Goal: Information Seeking & Learning: Find specific fact

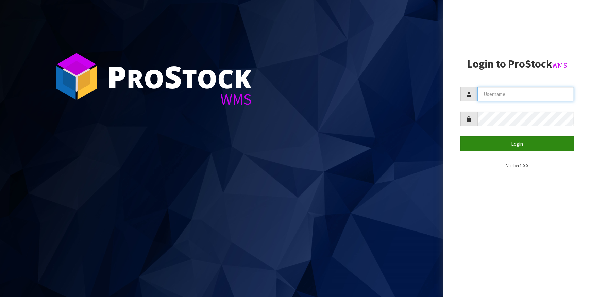
type input "IMAGING"
click at [527, 143] on button "Login" at bounding box center [517, 144] width 114 height 15
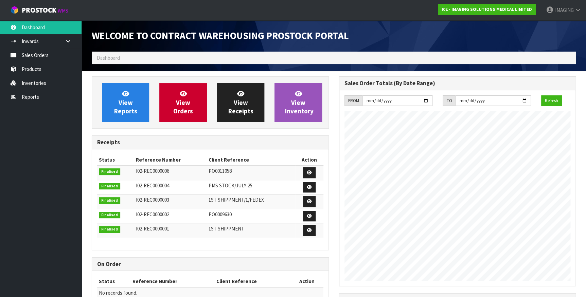
scroll to position [299, 247]
click at [46, 55] on link "Sales Orders" at bounding box center [41, 55] width 82 height 14
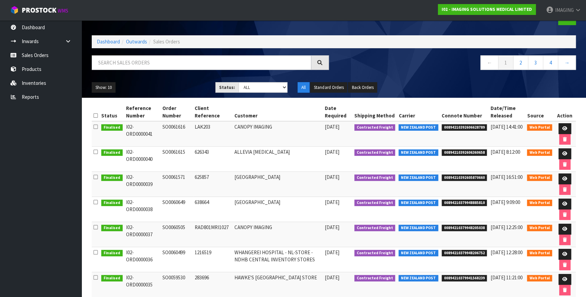
scroll to position [31, 0]
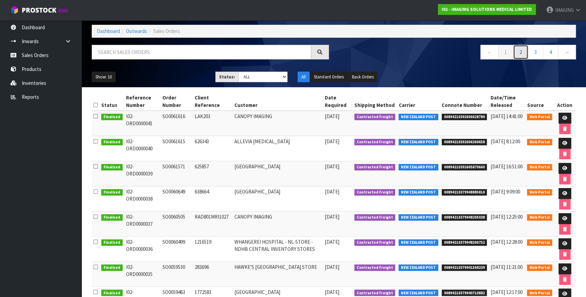
click at [520, 54] on link "2" at bounding box center [520, 52] width 15 height 15
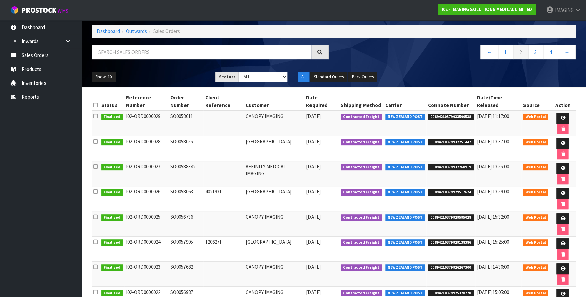
scroll to position [5, 0]
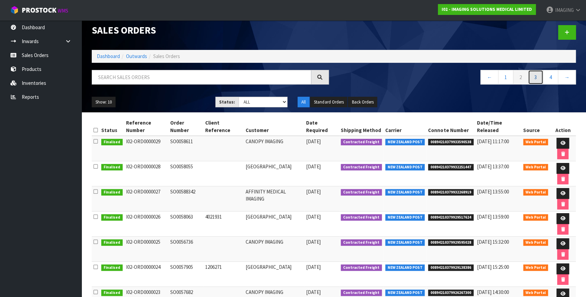
click at [537, 77] on link "3" at bounding box center [535, 77] width 15 height 15
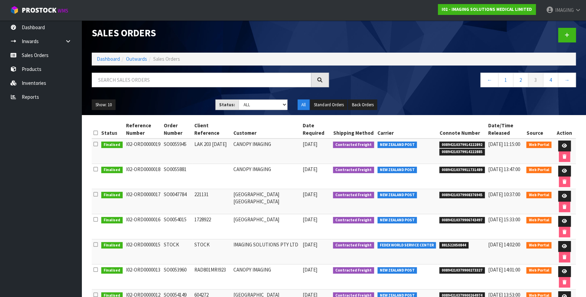
scroll to position [0, 0]
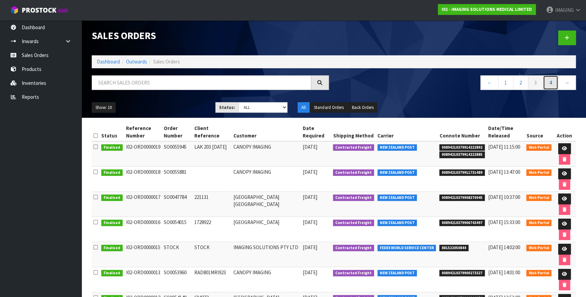
click at [551, 82] on link "4" at bounding box center [550, 82] width 15 height 15
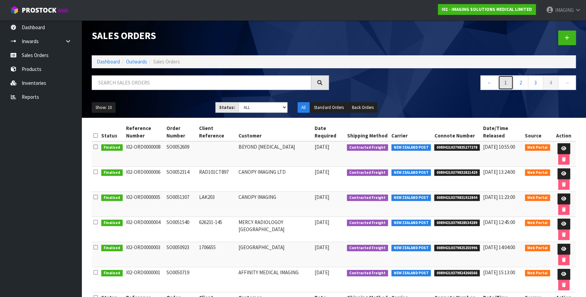
click at [510, 83] on link "1" at bounding box center [505, 82] width 15 height 15
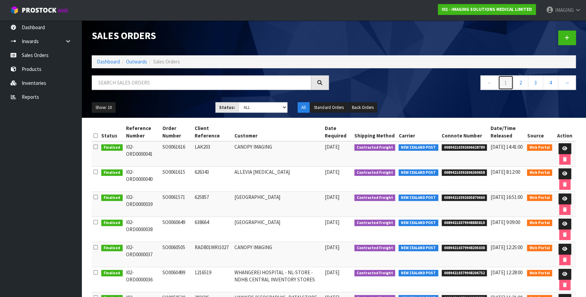
click at [505, 83] on link "1" at bounding box center [505, 82] width 15 height 15
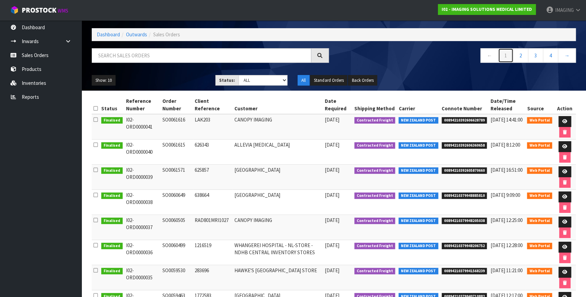
scroll to position [25, 0]
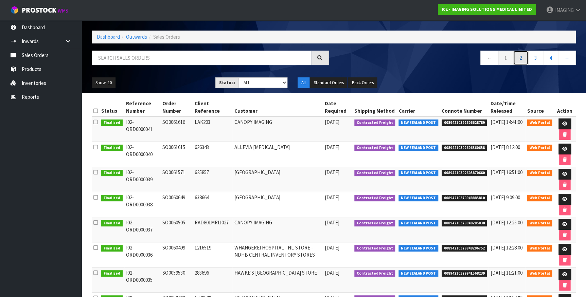
click at [525, 57] on link "2" at bounding box center [520, 58] width 15 height 15
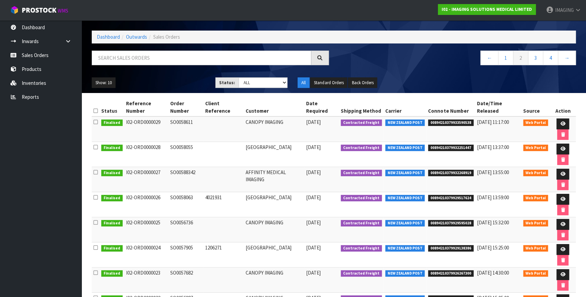
scroll to position [5, 0]
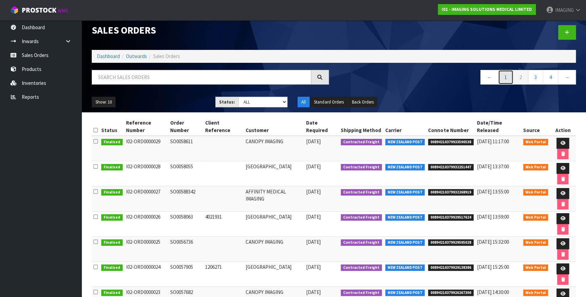
click at [505, 75] on link "1" at bounding box center [505, 77] width 15 height 15
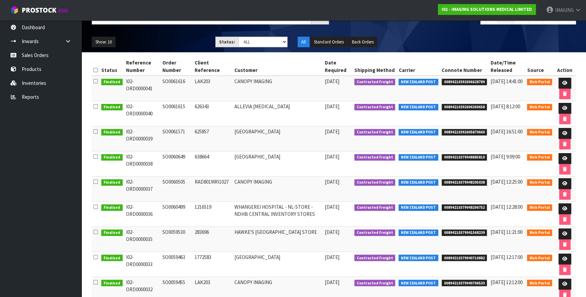
scroll to position [56, 0]
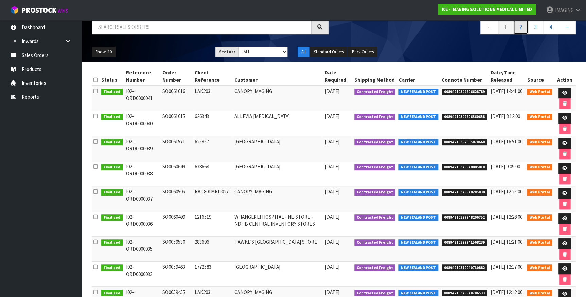
click at [524, 29] on link "2" at bounding box center [520, 27] width 15 height 15
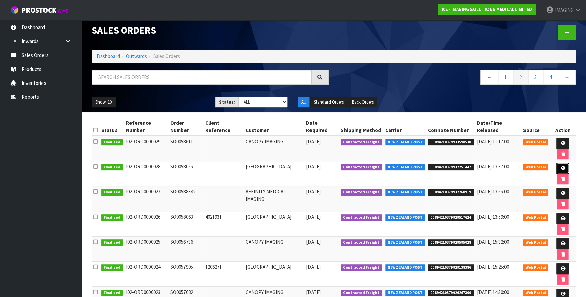
click at [561, 166] on icon at bounding box center [563, 168] width 5 height 4
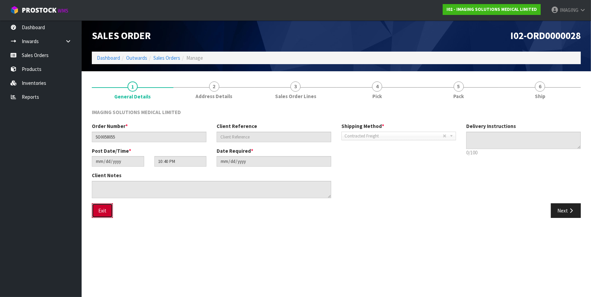
click at [105, 209] on button "Exit" at bounding box center [102, 211] width 21 height 15
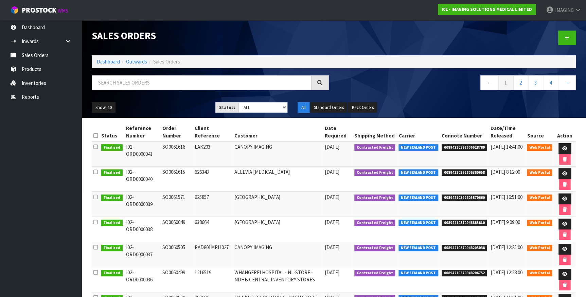
click at [469, 147] on span "00894210392606628789" at bounding box center [465, 147] width 46 height 7
drag, startPoint x: 486, startPoint y: 146, endPoint x: 445, endPoint y: 149, distance: 41.2
click at [445, 149] on span "00894210392606628789" at bounding box center [465, 147] width 46 height 7
drag, startPoint x: 445, startPoint y: 149, endPoint x: 417, endPoint y: 148, distance: 27.6
click at [417, 148] on span "NEW ZEALAND POST" at bounding box center [419, 147] width 40 height 7
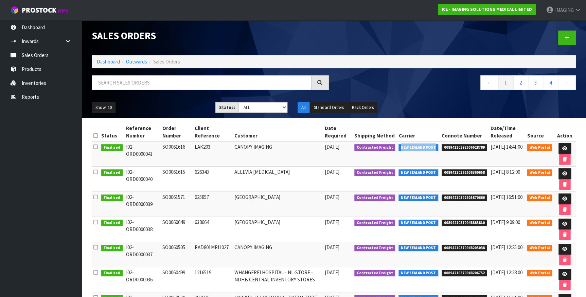
drag, startPoint x: 436, startPoint y: 147, endPoint x: 402, endPoint y: 148, distance: 34.7
click at [402, 148] on span "NEW ZEALAND POST" at bounding box center [419, 147] width 40 height 7
copy span "NEW ZEALAND POST"
drag, startPoint x: 485, startPoint y: 146, endPoint x: 443, endPoint y: 148, distance: 42.5
click at [443, 148] on span "00894210392606628789" at bounding box center [465, 147] width 46 height 7
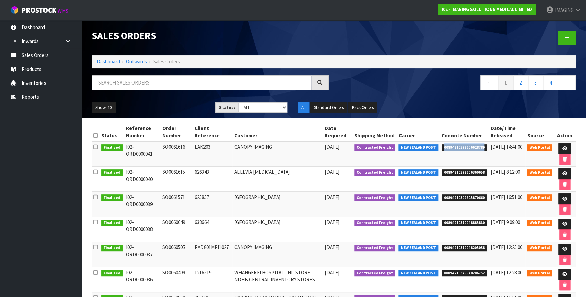
copy span "00894210392606628789"
click at [329, 32] on div "Sales Orders" at bounding box center [210, 35] width 247 height 31
click at [521, 84] on link "2" at bounding box center [520, 82] width 15 height 15
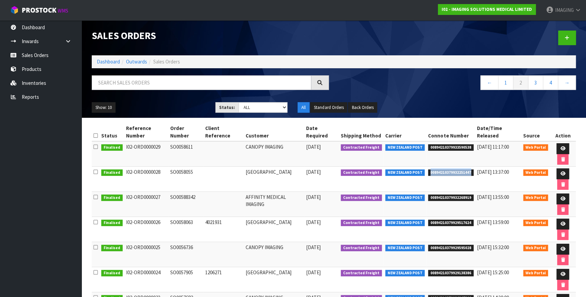
drag, startPoint x: 469, startPoint y: 154, endPoint x: 428, endPoint y: 154, distance: 41.1
click at [428, 170] on span "00894210379932251447" at bounding box center [451, 173] width 46 height 7
copy span "00894210379932251447"
click at [507, 82] on link "1" at bounding box center [505, 82] width 15 height 15
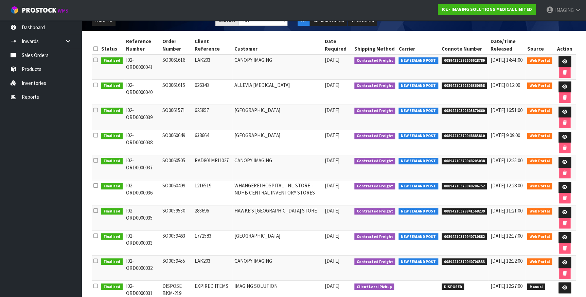
scroll to position [92, 0]
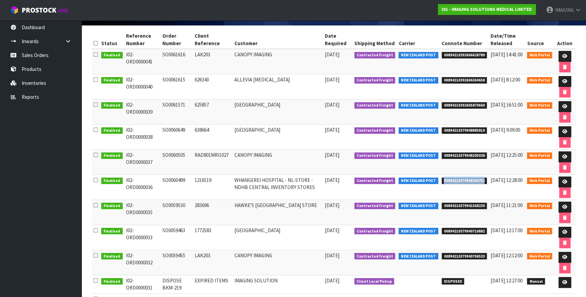
drag, startPoint x: 485, startPoint y: 178, endPoint x: 444, endPoint y: 179, distance: 41.2
click at [444, 179] on span "00894210379948206752" at bounding box center [465, 181] width 46 height 7
copy span "00894210379948206752"
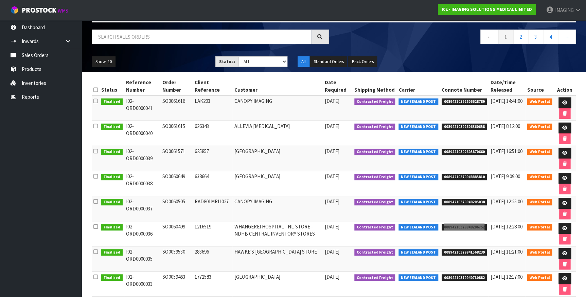
scroll to position [0, 0]
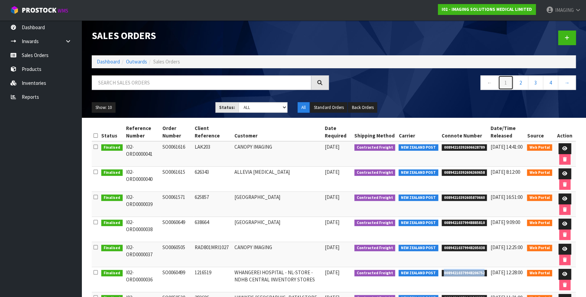
click at [508, 87] on link "1" at bounding box center [505, 82] width 15 height 15
click at [508, 82] on link "1" at bounding box center [505, 82] width 15 height 15
click at [505, 82] on link "1" at bounding box center [505, 82] width 15 height 15
drag, startPoint x: 186, startPoint y: 148, endPoint x: 161, endPoint y: 147, distance: 24.5
click at [161, 147] on td "SO0061616" at bounding box center [177, 153] width 32 height 25
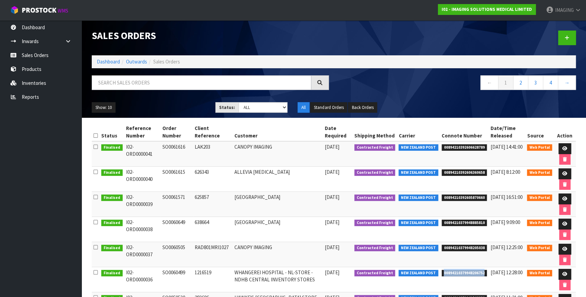
copy td "SO0061616"
